Goal: Information Seeking & Learning: Learn about a topic

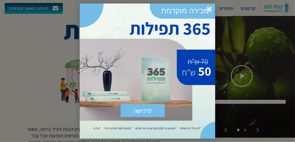
click at [209, 8] on span "×" at bounding box center [210, 10] width 12 height 12
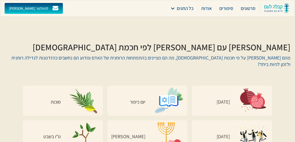
scroll to position [1783, 0]
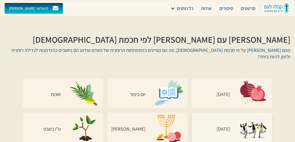
click at [240, 113] on img at bounding box center [253, 128] width 30 height 30
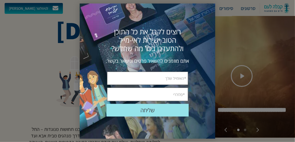
click at [208, 8] on div "שליחה שלח אתם מוזמנים להשאיר פרטים ונישאר בקשר. רוצים לקבל את כל התוכן הטוב ישי…" at bounding box center [148, 72] width 136 height 136
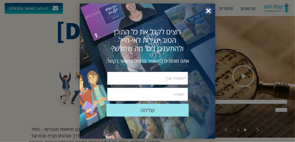
click at [207, 11] on span "×" at bounding box center [209, 11] width 12 height 12
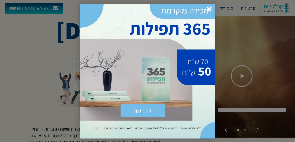
click at [209, 9] on span "×" at bounding box center [210, 10] width 12 height 12
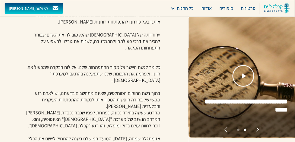
scroll to position [170, 0]
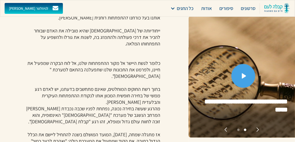
click at [242, 74] on img "open lightbox" at bounding box center [244, 76] width 5 height 5
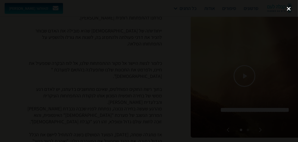
click at [289, 9] on div "close lightbox" at bounding box center [288, 9] width 18 height 12
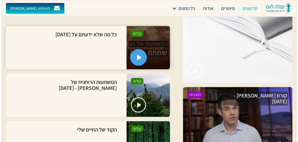
scroll to position [403, 0]
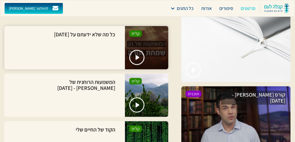
click at [152, 28] on div at bounding box center [146, 47] width 43 height 43
click at [138, 55] on img "open lightbox" at bounding box center [137, 57] width 5 height 5
